Goal: Find specific page/section: Find specific page/section

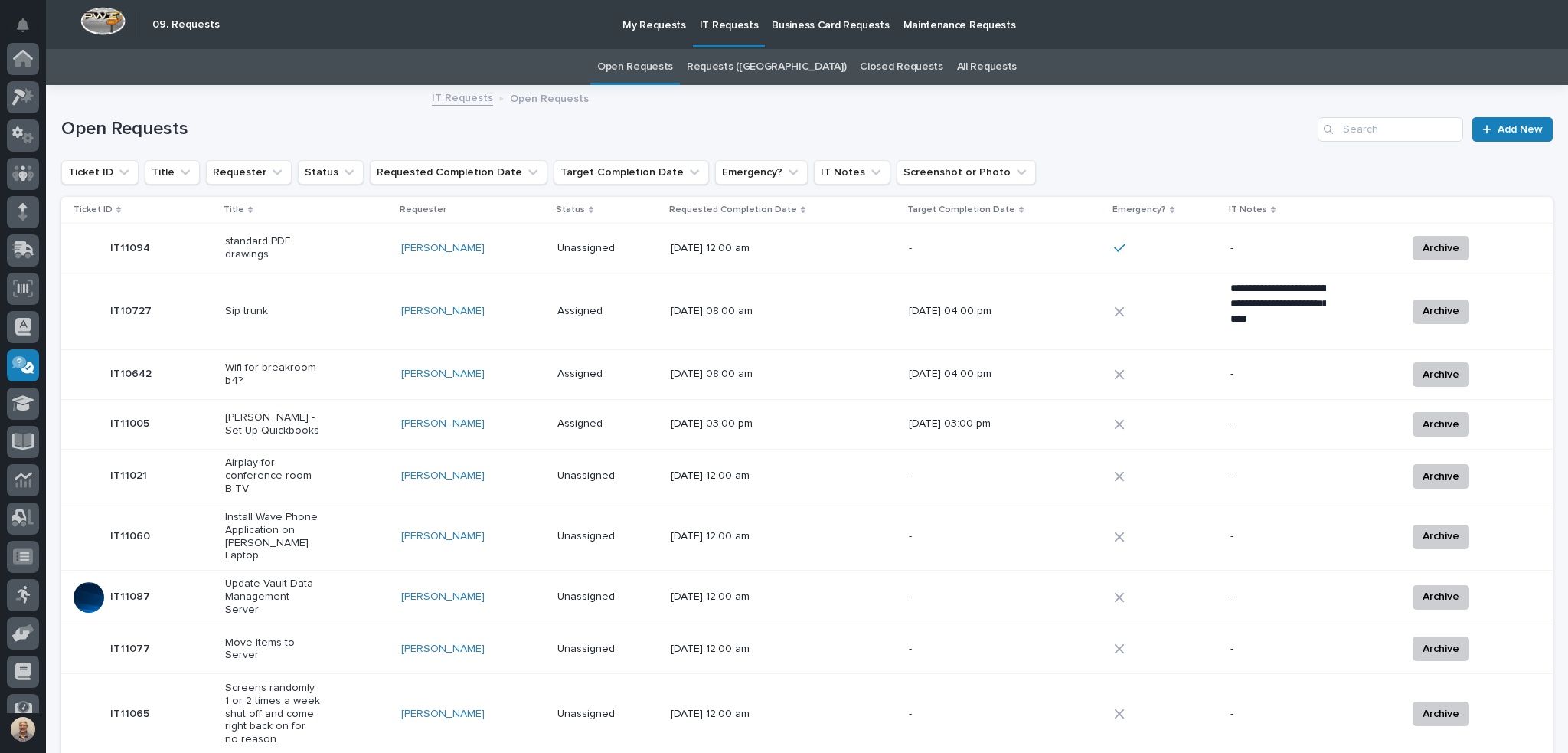
scroll to position [171, 0]
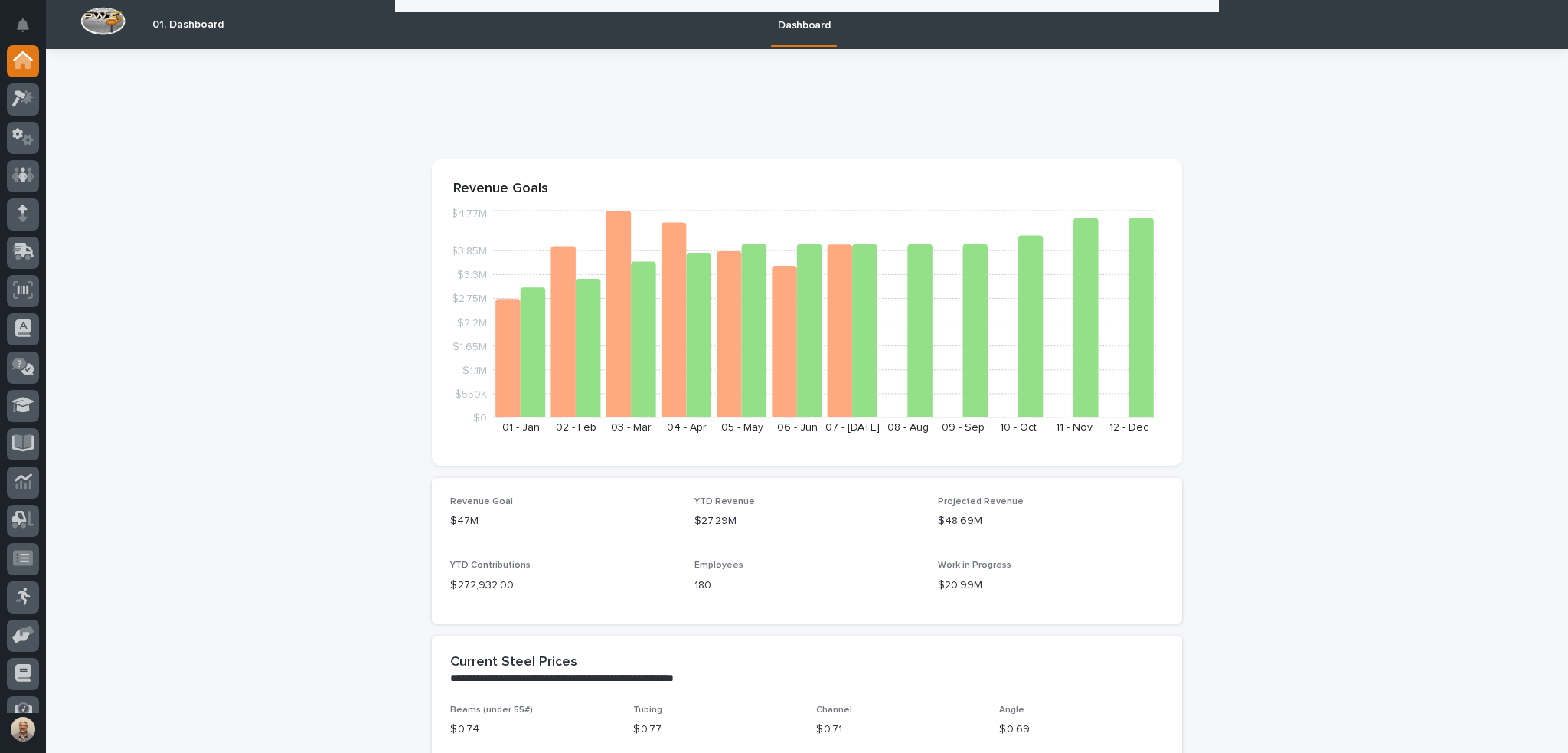
scroll to position [996, 0]
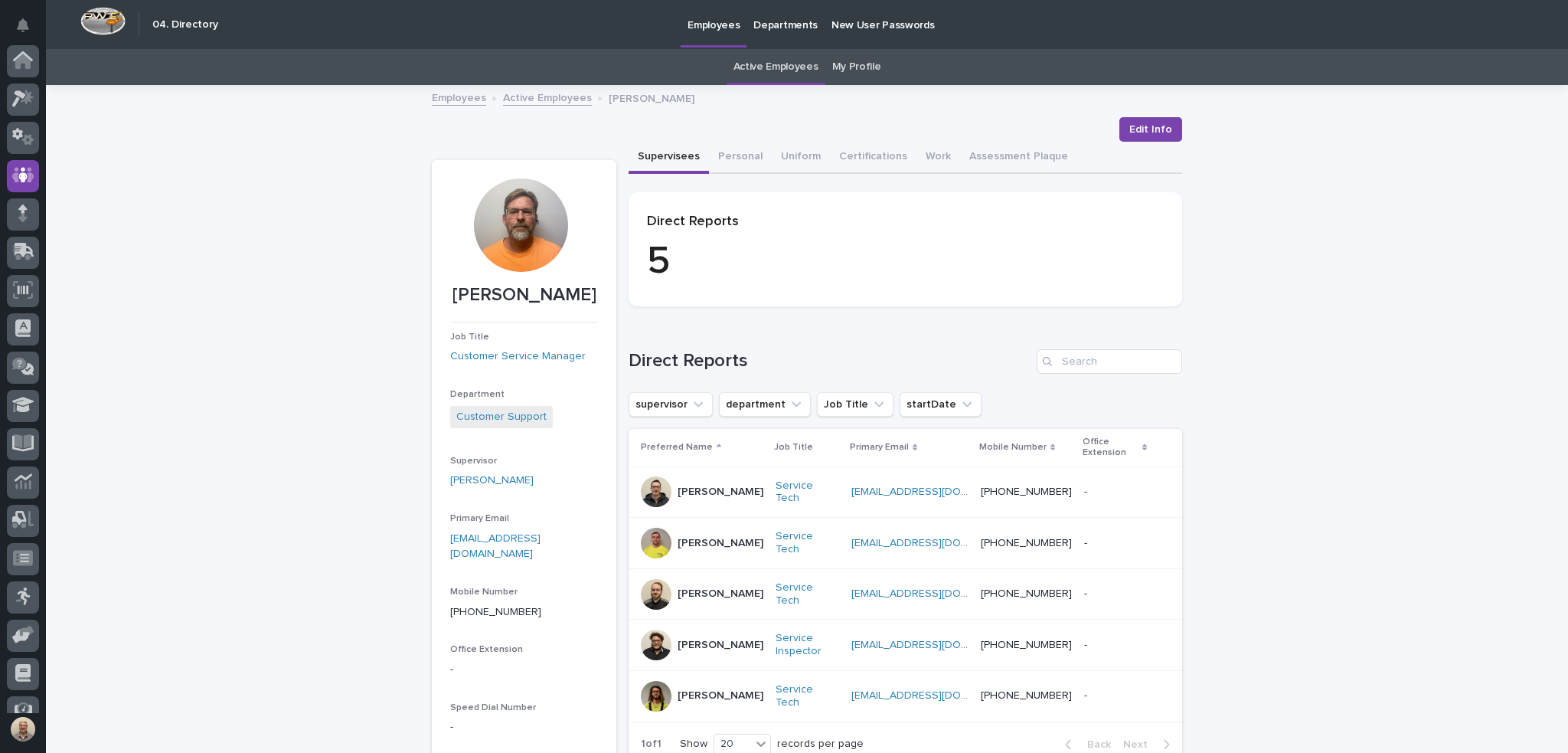
scroll to position [97, 0]
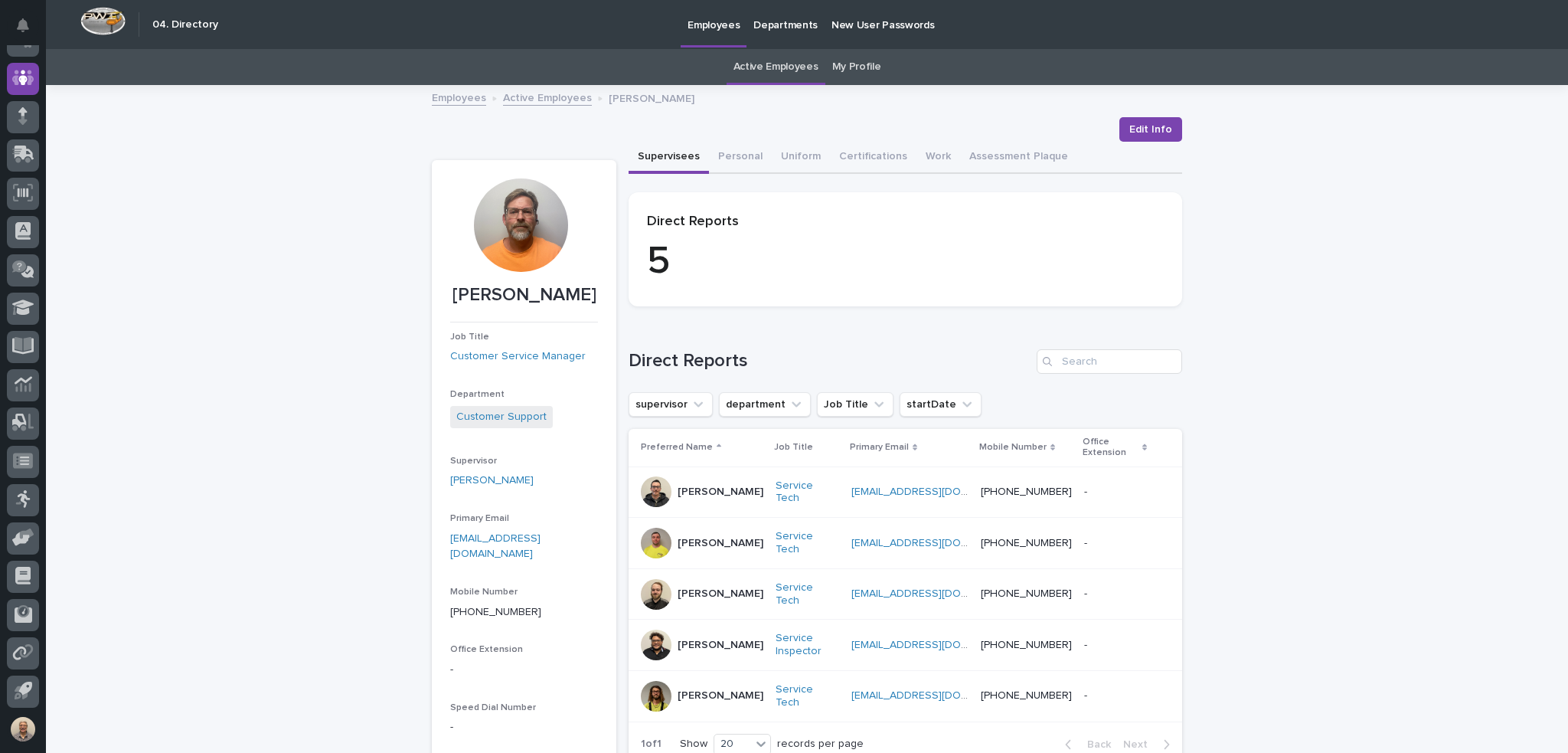
click at [766, 62] on link "Active Employees" at bounding box center [776, 67] width 85 height 36
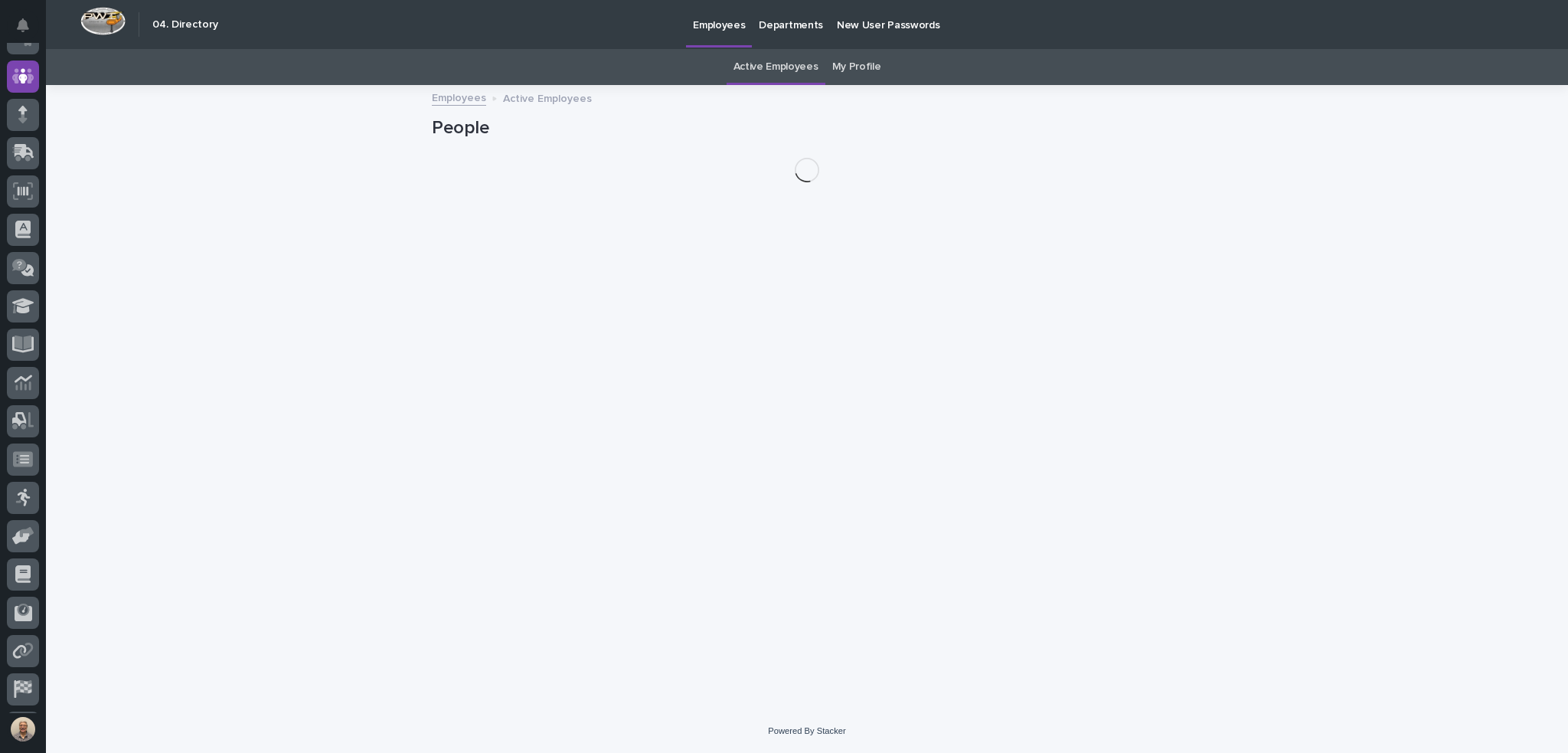
scroll to position [115, 0]
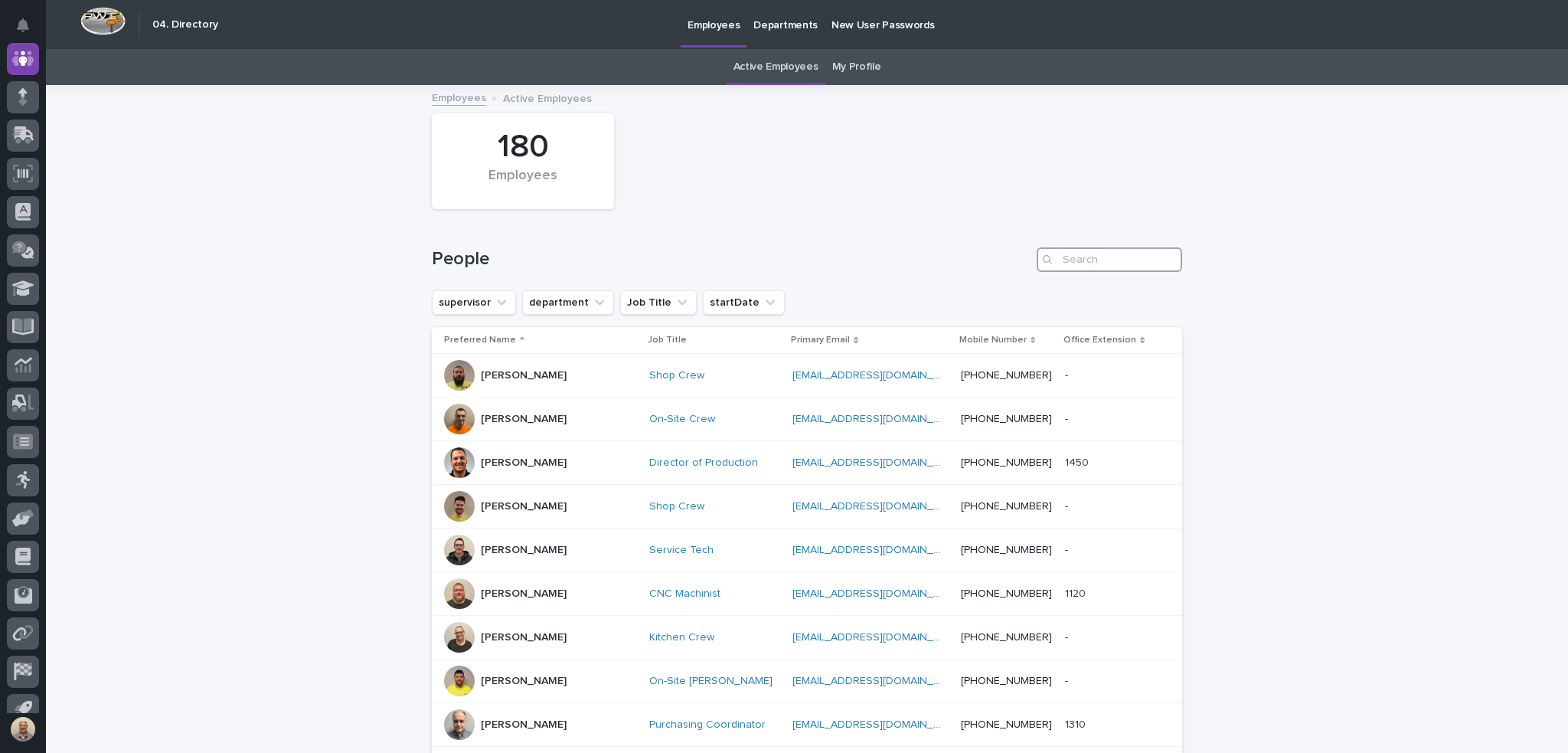
click at [1073, 260] on input "Search" at bounding box center [1109, 260] width 146 height 25
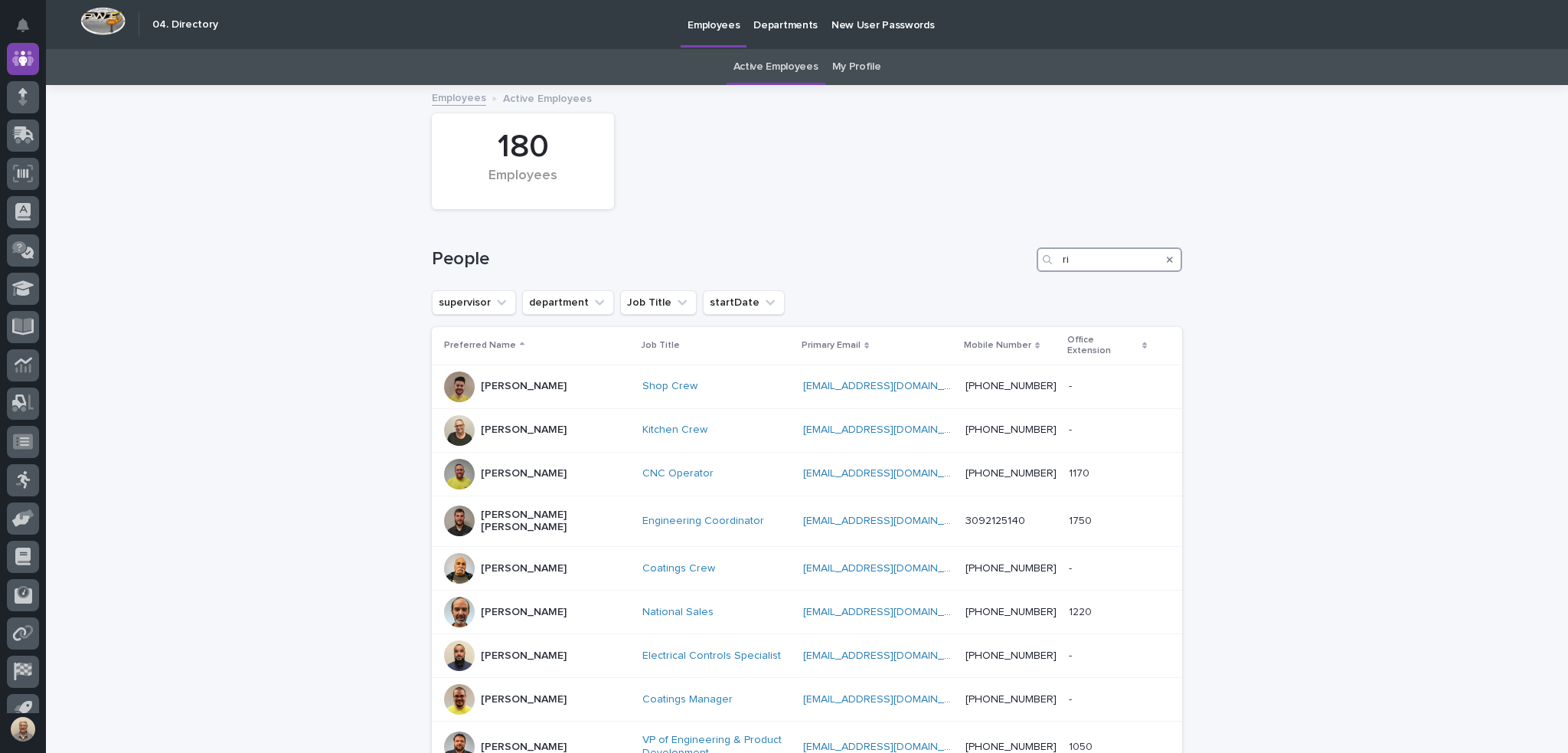
click at [1115, 266] on input "ri" at bounding box center [1109, 260] width 146 height 25
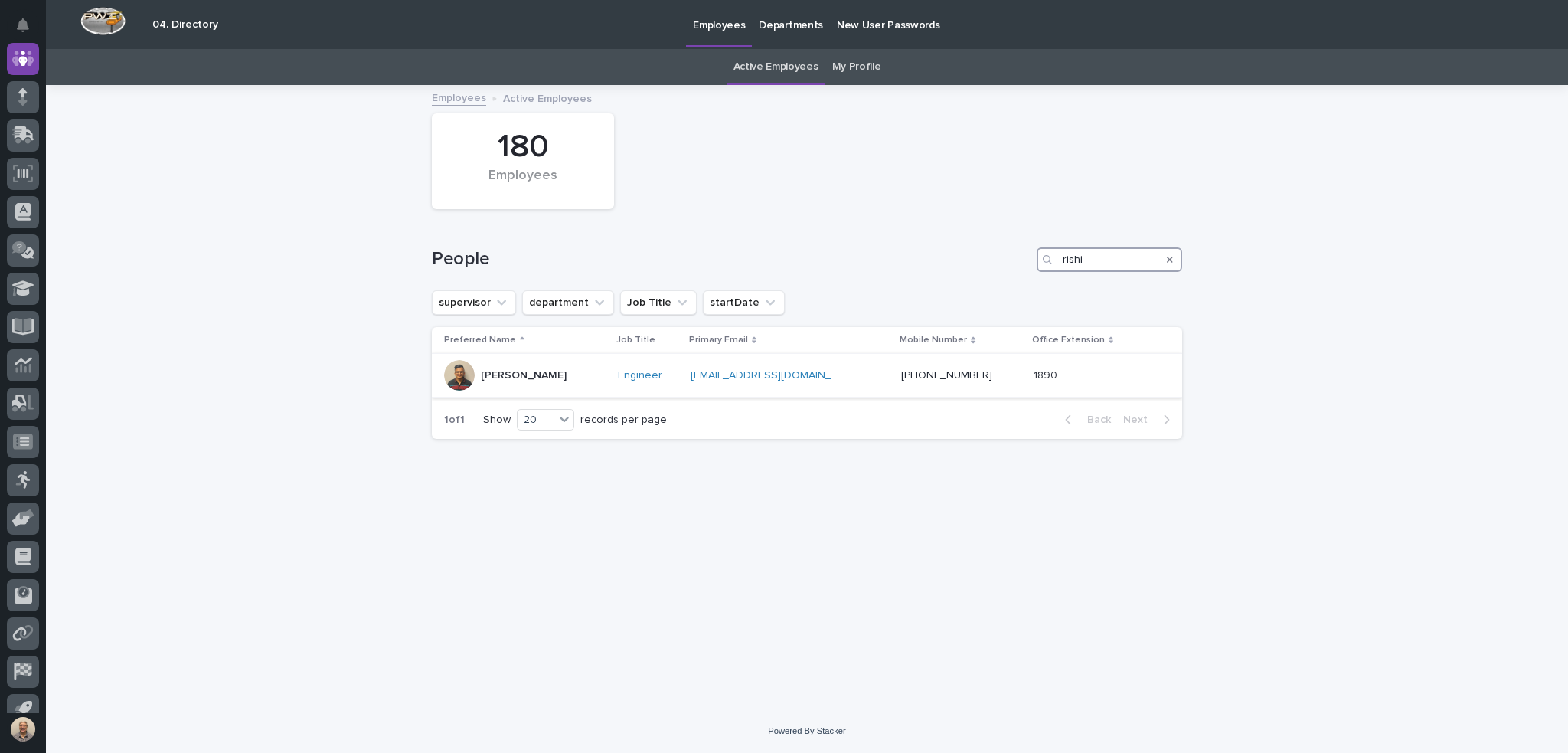
type input "rishi"
click at [493, 370] on p "[PERSON_NAME]" at bounding box center [523, 375] width 86 height 13
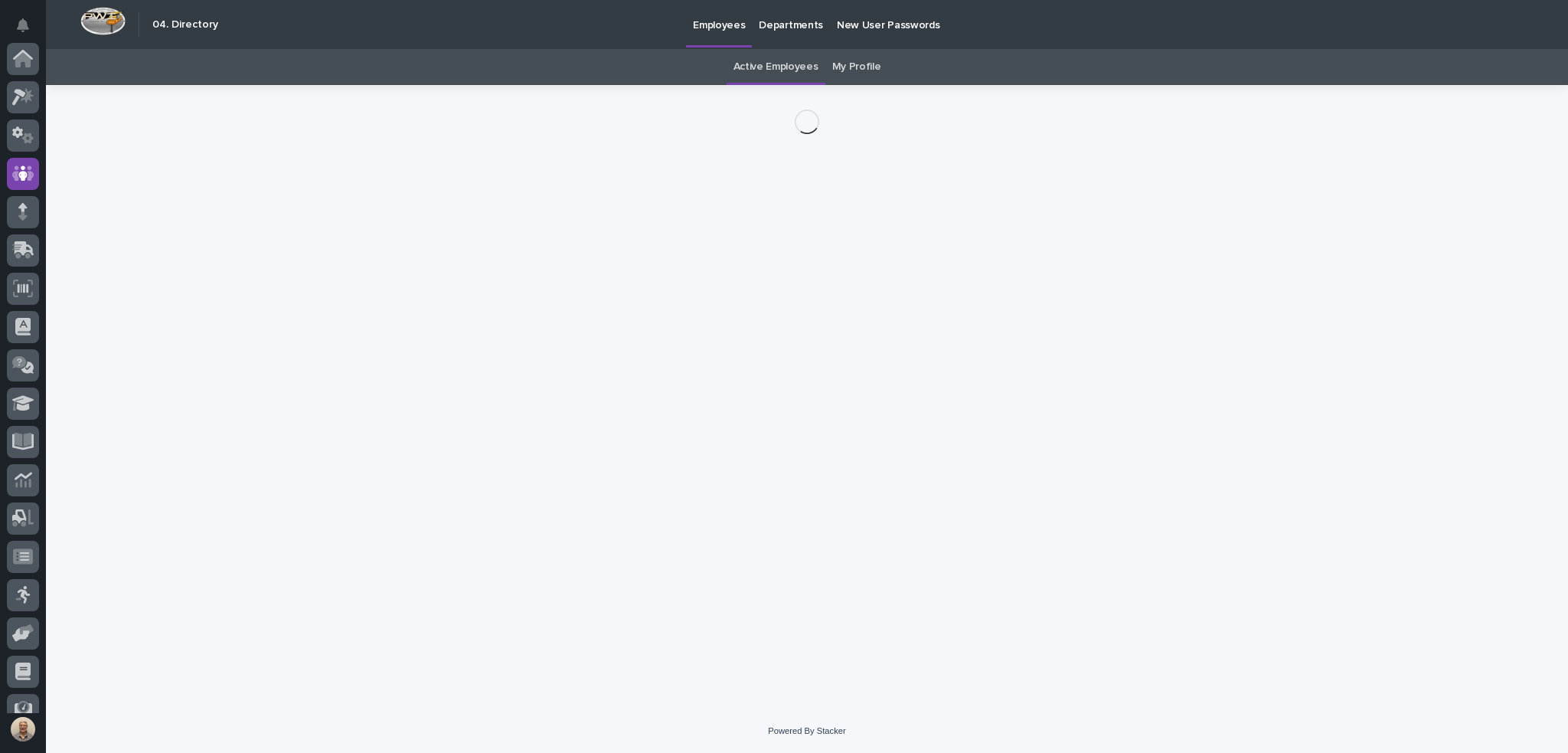
scroll to position [115, 0]
